Goal: Transaction & Acquisition: Purchase product/service

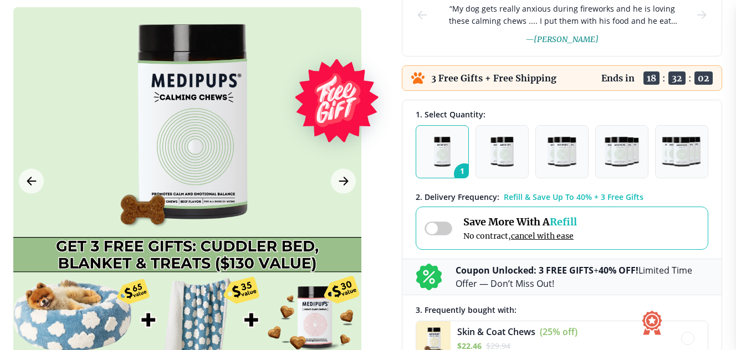
scroll to position [184, 0]
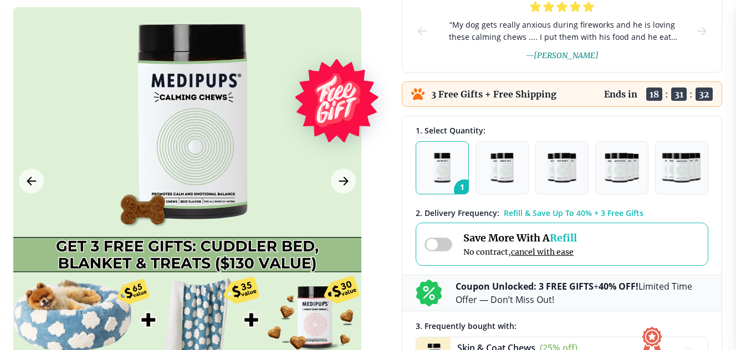
scroll to position [192, 0]
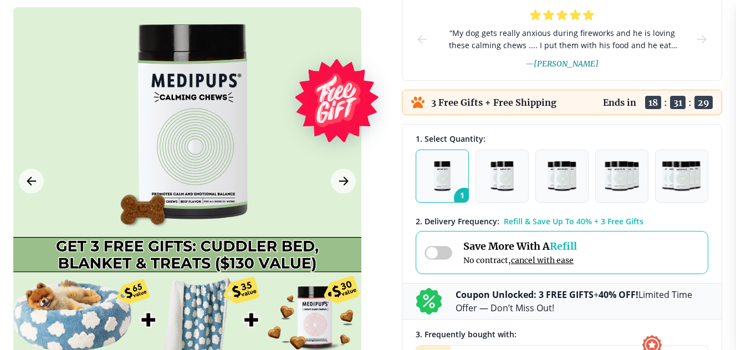
click at [450, 170] on img "button" at bounding box center [442, 176] width 17 height 30
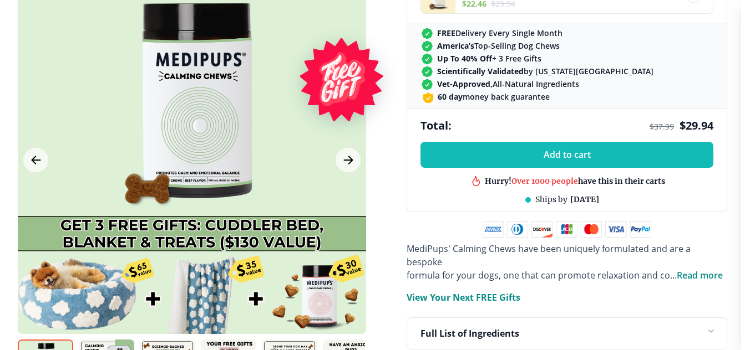
scroll to position [551, 0]
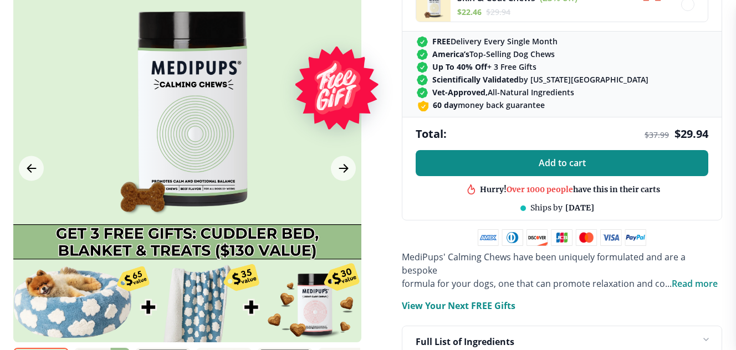
click at [591, 164] on button "Add to cart" at bounding box center [562, 163] width 293 height 26
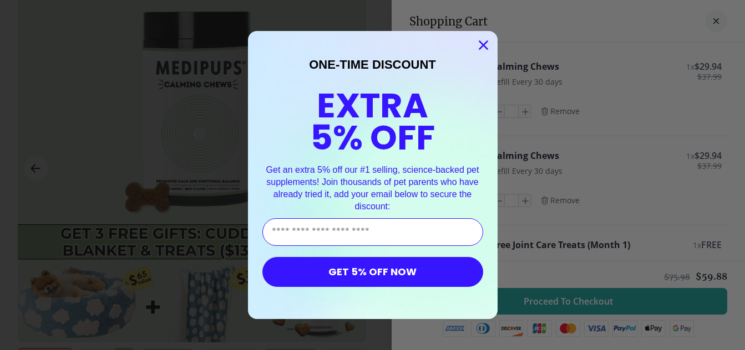
click at [480, 42] on circle "Close dialog" at bounding box center [483, 45] width 18 height 18
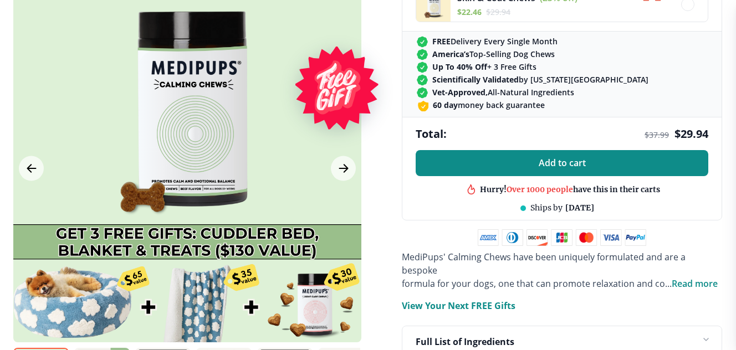
click at [649, 163] on button "Add to cart" at bounding box center [562, 163] width 293 height 26
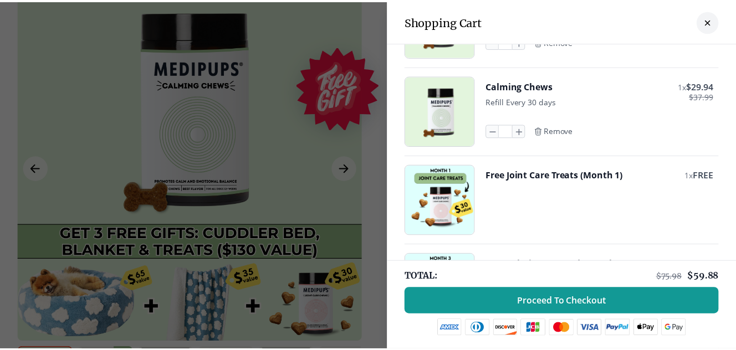
scroll to position [0, 0]
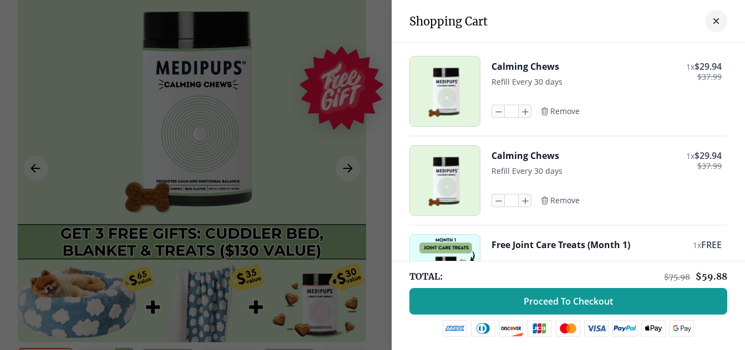
click at [696, 27] on div "Shopping Cart" at bounding box center [567, 21] width 353 height 43
click at [705, 22] on button "close-cart" at bounding box center [716, 21] width 22 height 22
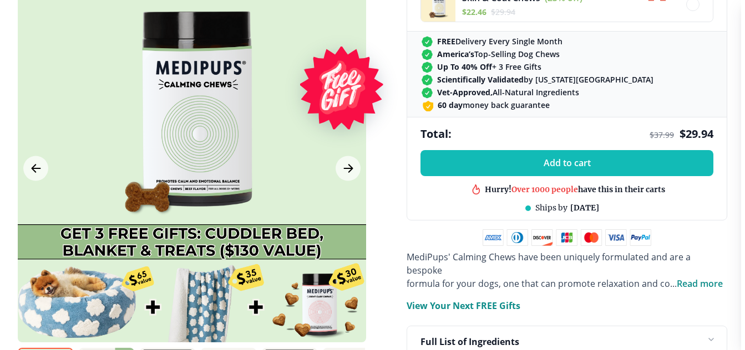
scroll to position [560, 0]
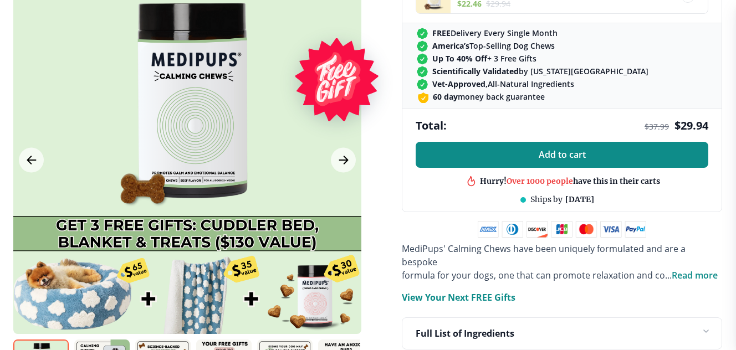
click at [596, 150] on button "Add to cart" at bounding box center [562, 155] width 293 height 26
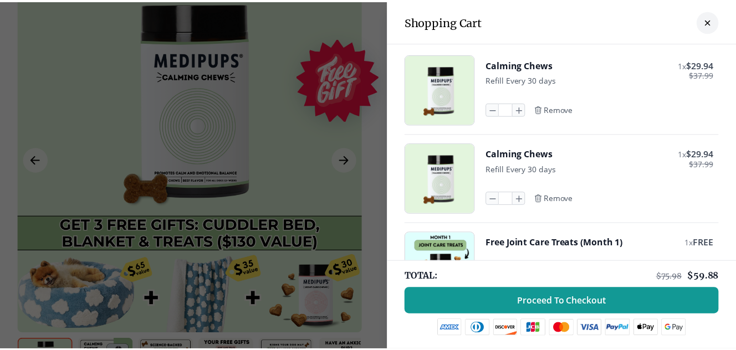
scroll to position [0, 0]
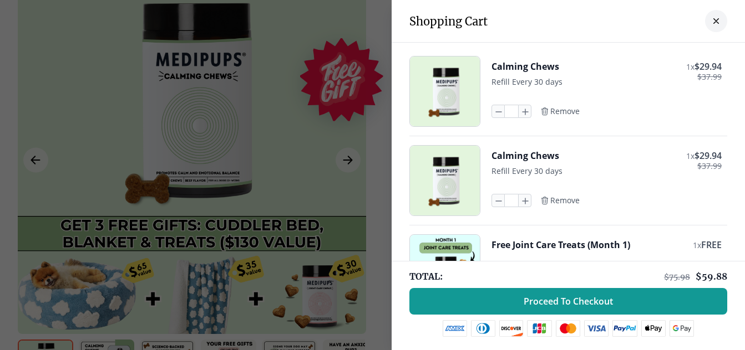
click at [442, 93] on img "button" at bounding box center [445, 92] width 70 height 70
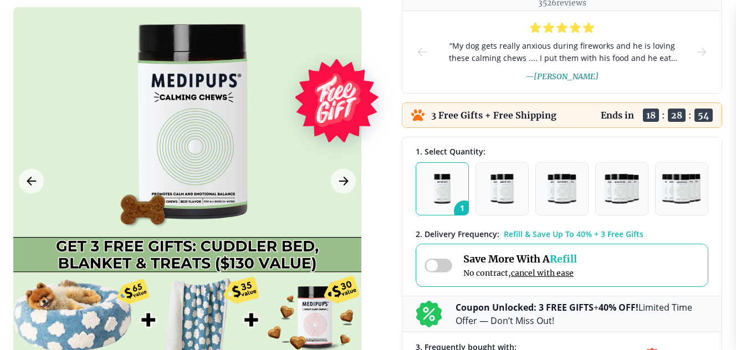
scroll to position [196, 0]
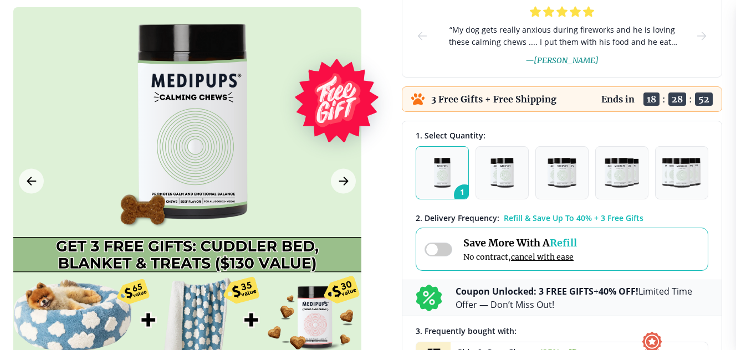
click at [459, 190] on span "1" at bounding box center [464, 195] width 21 height 21
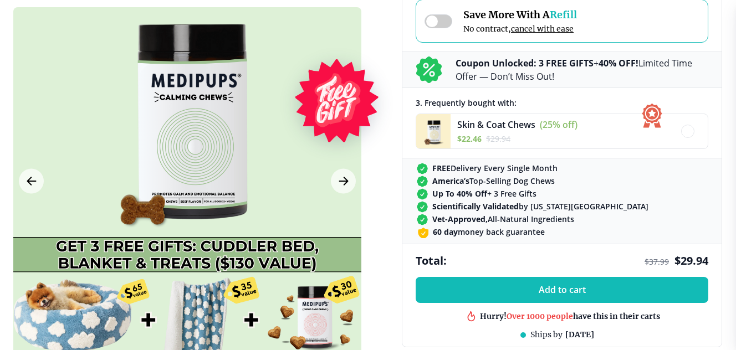
scroll to position [433, 0]
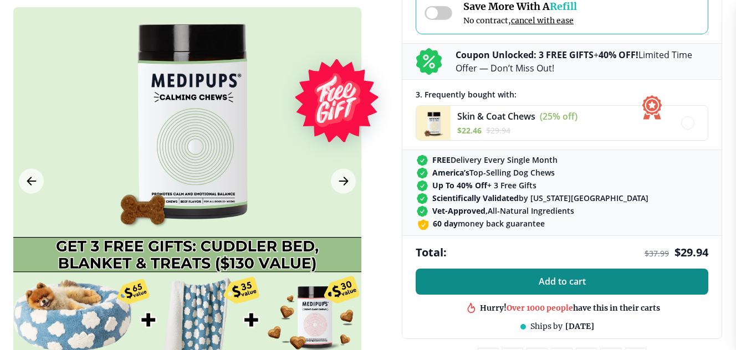
click at [621, 280] on button "Add to cart" at bounding box center [562, 282] width 293 height 26
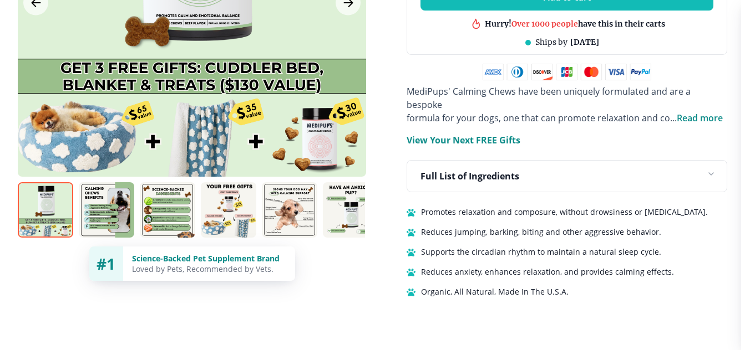
scroll to position [0, 0]
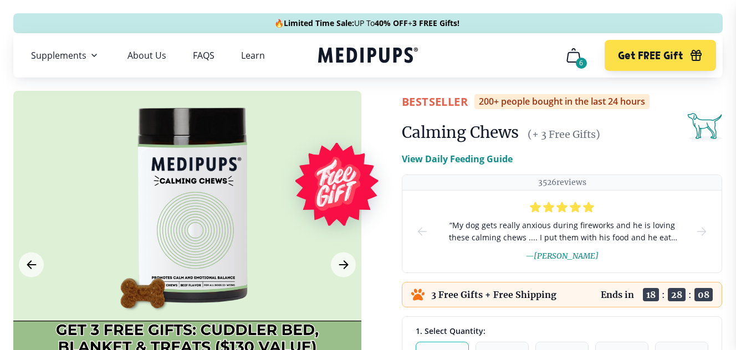
click at [578, 66] on div "6" at bounding box center [581, 63] width 11 height 11
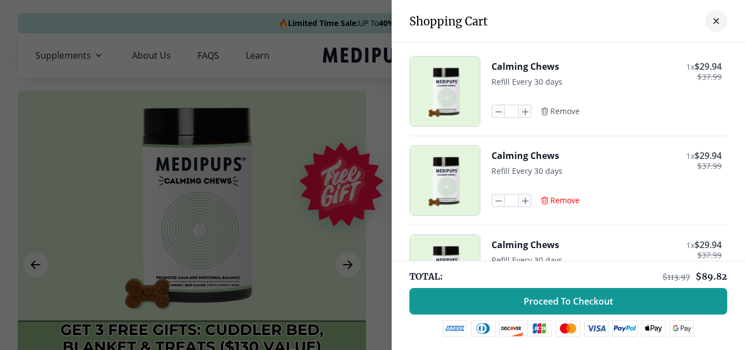
click at [561, 198] on span "Remove" at bounding box center [564, 201] width 29 height 10
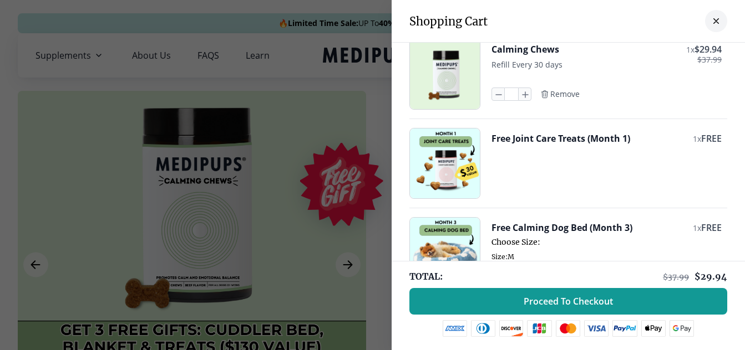
scroll to position [19, 0]
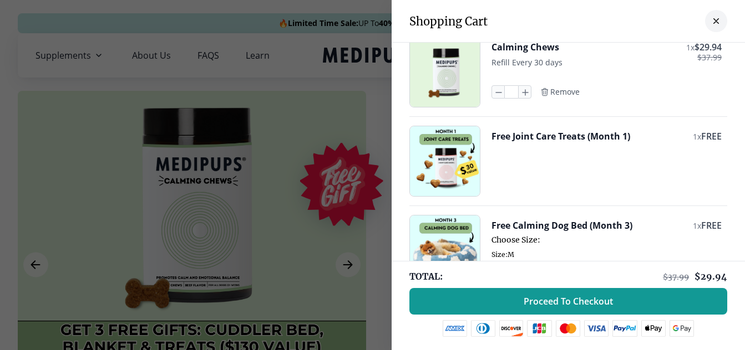
drag, startPoint x: 728, startPoint y: 99, endPoint x: 723, endPoint y: 86, distance: 14.0
click at [723, 86] on div "Calming Chews 1 x $ 29.94 $ 37.99 Refill Every 30 days * Remove Free Joint Care…" at bounding box center [567, 203] width 353 height 361
click at [546, 135] on button "Free Joint Care Treats (Month 1)" at bounding box center [560, 136] width 139 height 12
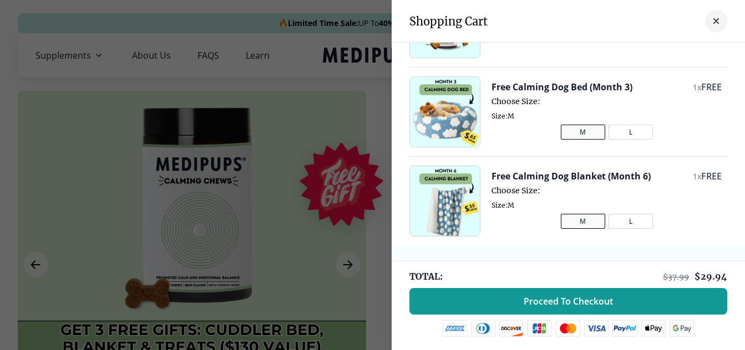
scroll to position [160, 0]
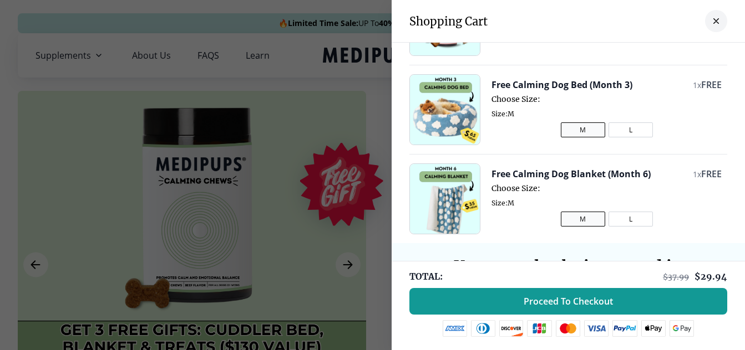
click at [466, 123] on img "button" at bounding box center [445, 110] width 70 height 70
click at [544, 80] on button "Free Calming Dog Bed (Month 3)" at bounding box center [561, 85] width 141 height 12
click at [550, 85] on button "Free Calming Dog Bed (Month 3)" at bounding box center [561, 85] width 141 height 12
click at [619, 135] on button "L" at bounding box center [630, 130] width 44 height 15
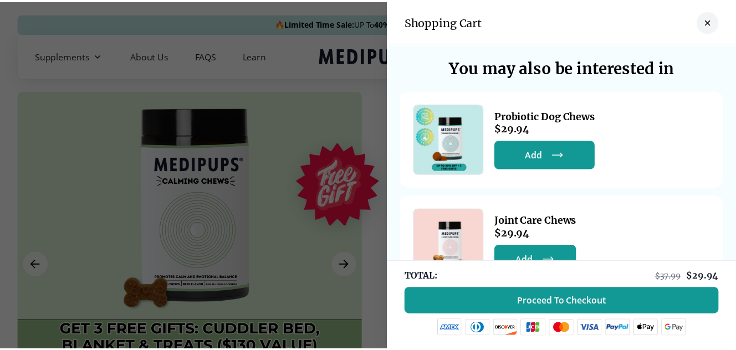
scroll to position [405, 0]
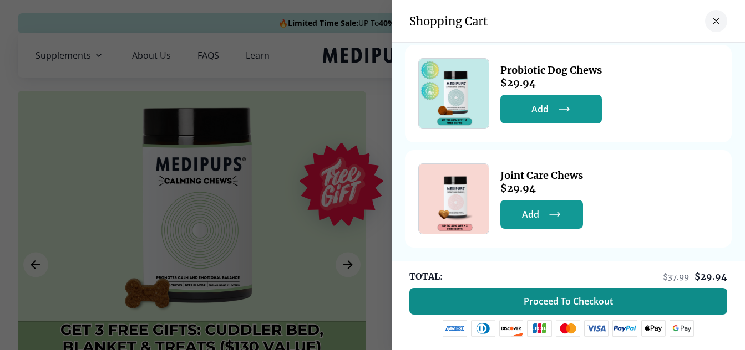
click at [645, 304] on button "Proceed To Checkout" at bounding box center [568, 301] width 318 height 27
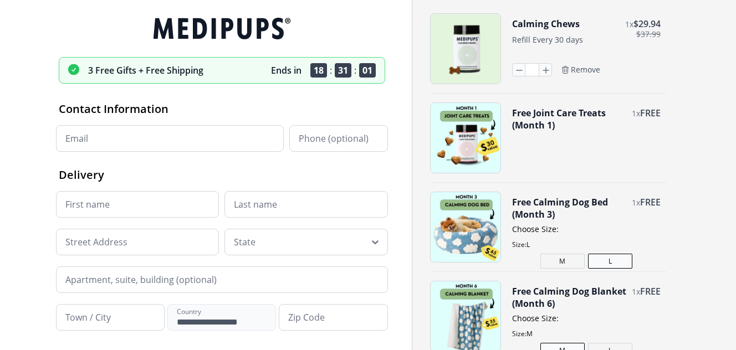
drag, startPoint x: 735, startPoint y: 65, endPoint x: 736, endPoint y: 73, distance: 7.8
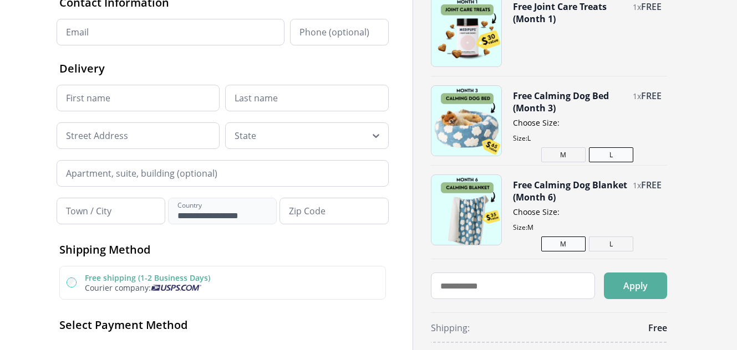
scroll to position [120, 0]
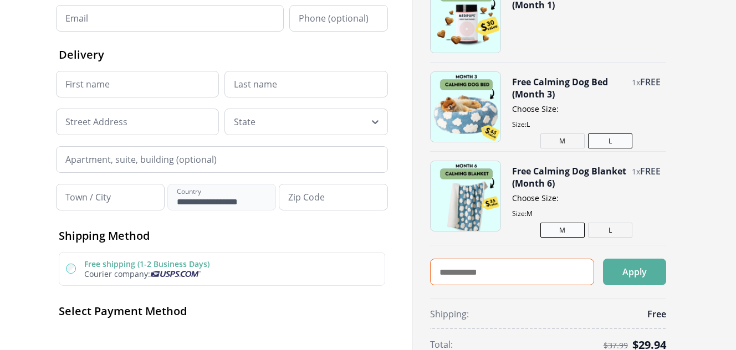
click at [500, 268] on input "text" at bounding box center [512, 272] width 164 height 27
click at [470, 268] on input "text" at bounding box center [512, 272] width 164 height 27
type input "*****"
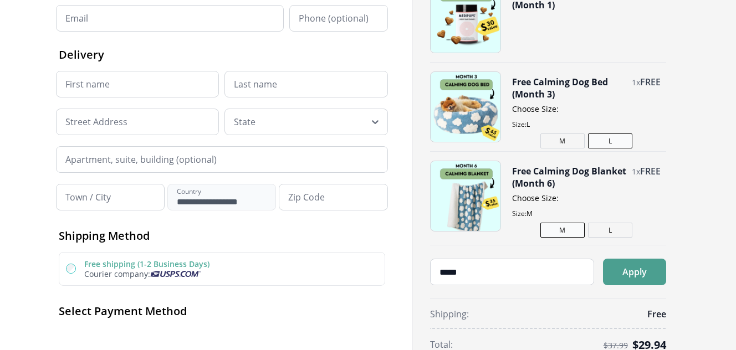
click at [644, 278] on button "Apply" at bounding box center [634, 272] width 63 height 27
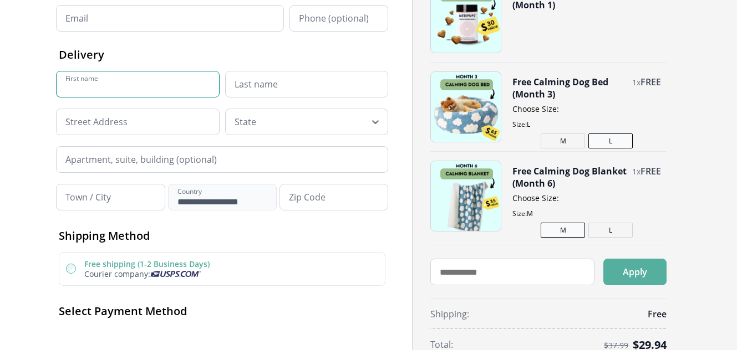
click at [206, 86] on input "First name" at bounding box center [138, 84] width 164 height 27
type input "*****"
type input "**********"
type input "******"
type input "**********"
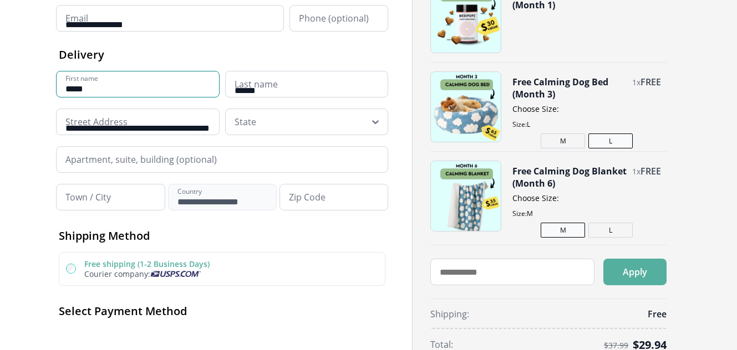
type input "*****"
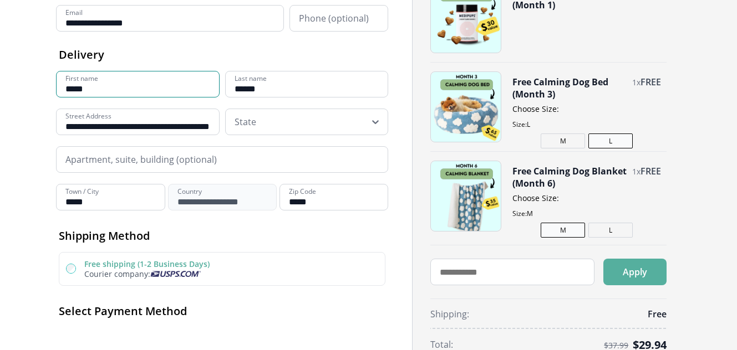
click at [311, 125] on div at bounding box center [300, 122] width 130 height 22
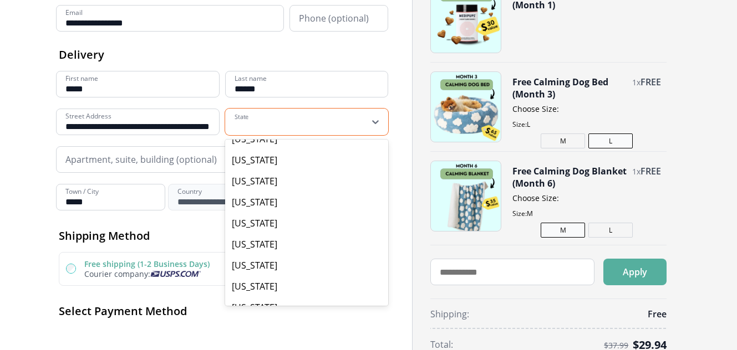
scroll to position [401, 0]
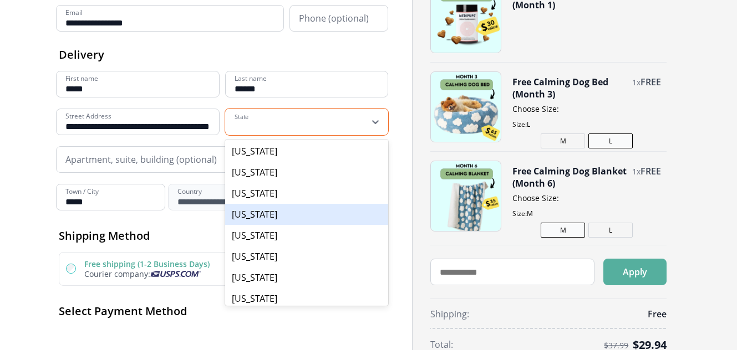
click at [298, 218] on div "Michigan" at bounding box center [307, 214] width 164 height 21
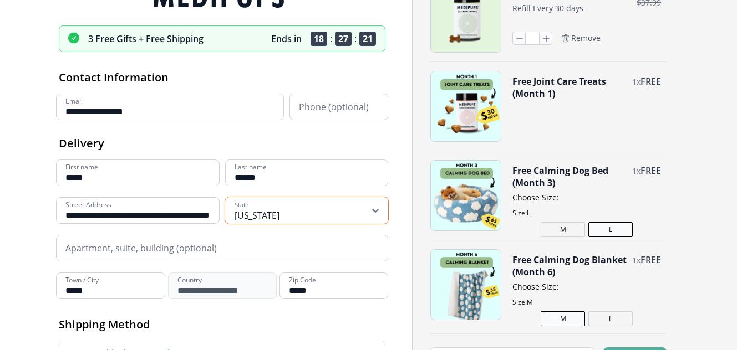
scroll to position [26, 0]
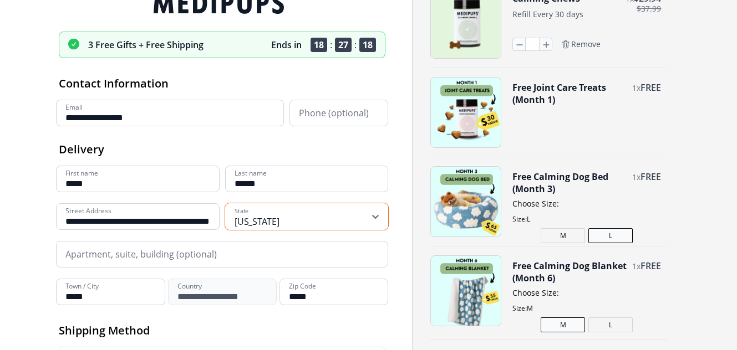
click at [470, 115] on img "button" at bounding box center [466, 113] width 70 height 70
click at [567, 92] on button "Free Joint Care Treats (Month 1)" at bounding box center [569, 94] width 114 height 24
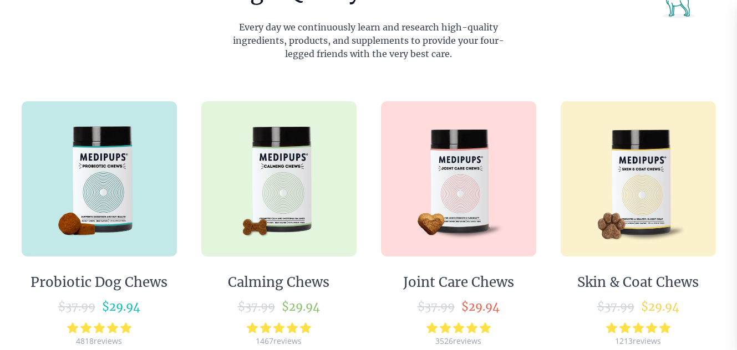
scroll to position [590, 0]
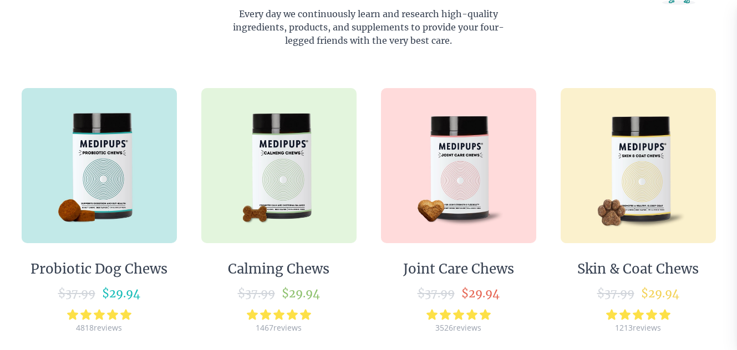
click at [294, 157] on img at bounding box center [278, 165] width 155 height 155
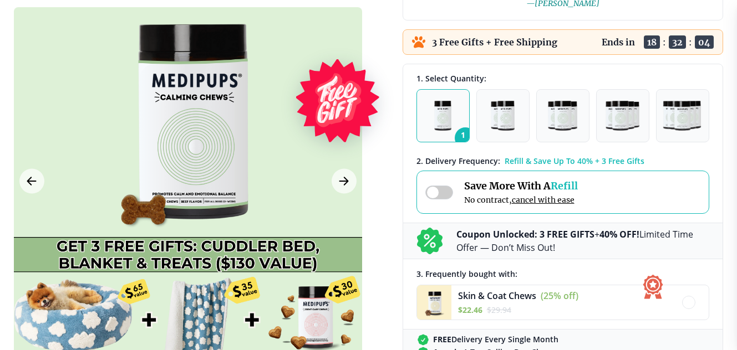
scroll to position [261, 0]
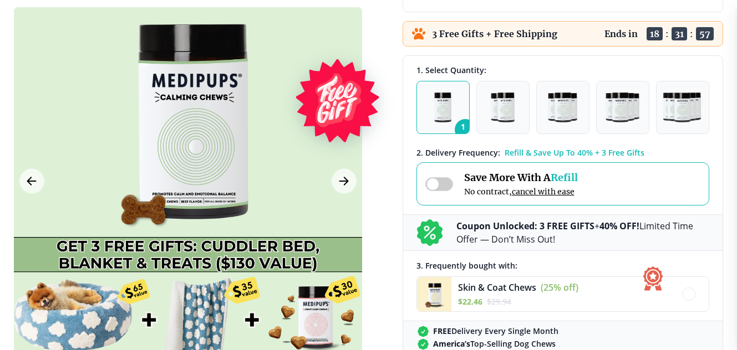
drag, startPoint x: 451, startPoint y: 179, endPoint x: 422, endPoint y: 185, distance: 29.4
click at [422, 185] on div "Save More With A Refill No contract, cancel with ease" at bounding box center [562, 183] width 293 height 43
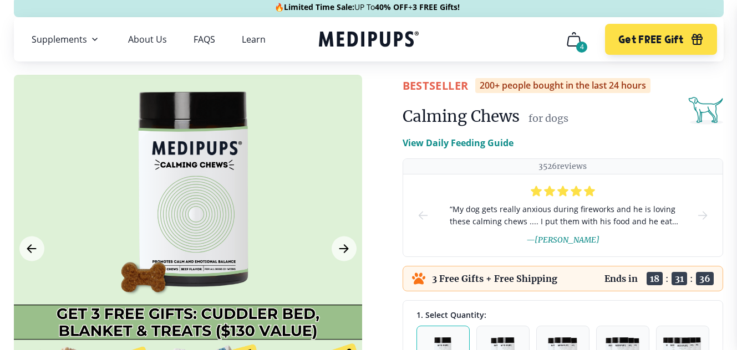
scroll to position [24, 0]
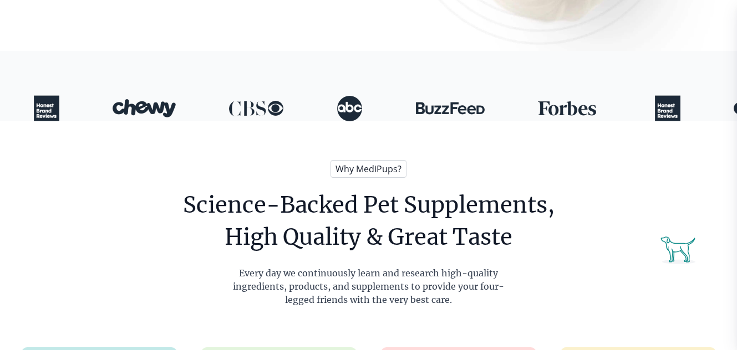
scroll to position [304, 0]
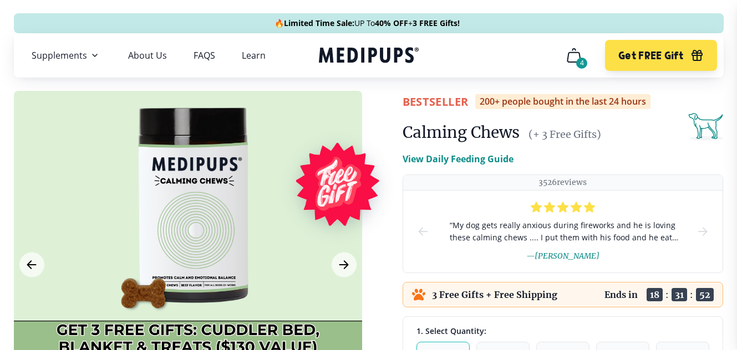
click at [722, 8] on html "🔥 Limited Time Sale: UP To 40% OFF + 3 FREE Gifts! Supplements Supplements Prob…" at bounding box center [368, 175] width 737 height 350
click at [577, 49] on icon "cart" at bounding box center [574, 56] width 18 height 18
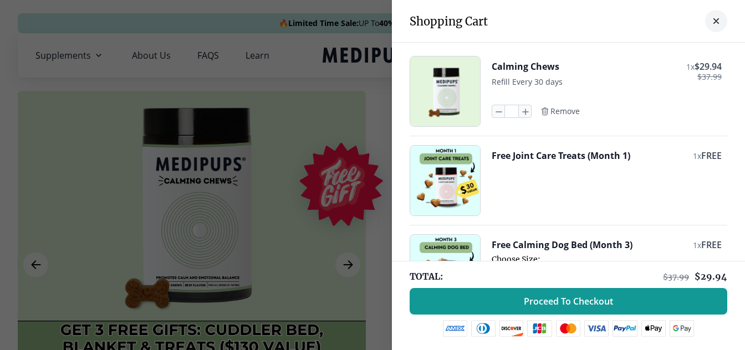
click at [448, 179] on img "button" at bounding box center [445, 181] width 70 height 70
click at [518, 156] on button "Free Joint Care Treats (Month 1)" at bounding box center [561, 156] width 139 height 12
